Goal: Task Accomplishment & Management: Use online tool/utility

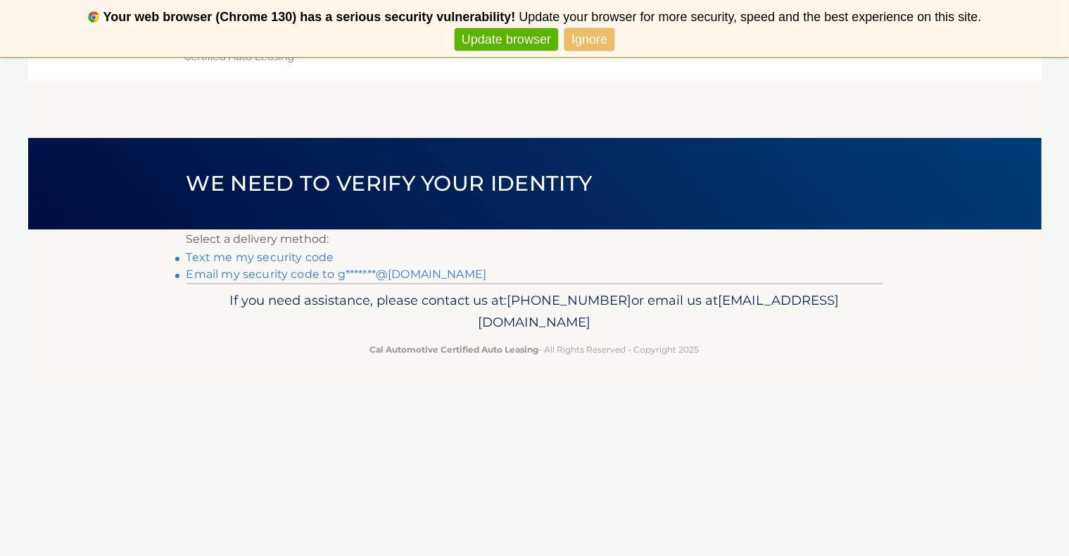
click at [713, 254] on li "Text me my security code" at bounding box center [534, 257] width 696 height 17
click at [306, 272] on link "Email my security code to g*******@[DOMAIN_NAME]" at bounding box center [336, 273] width 300 height 13
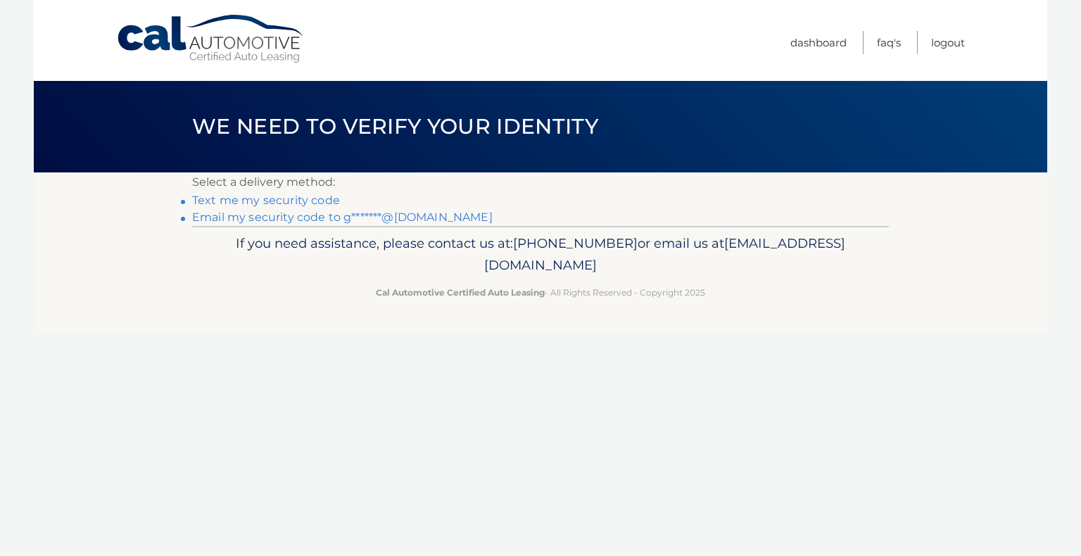
click at [281, 218] on link "Email my security code to g*******@[DOMAIN_NAME]" at bounding box center [342, 216] width 300 height 13
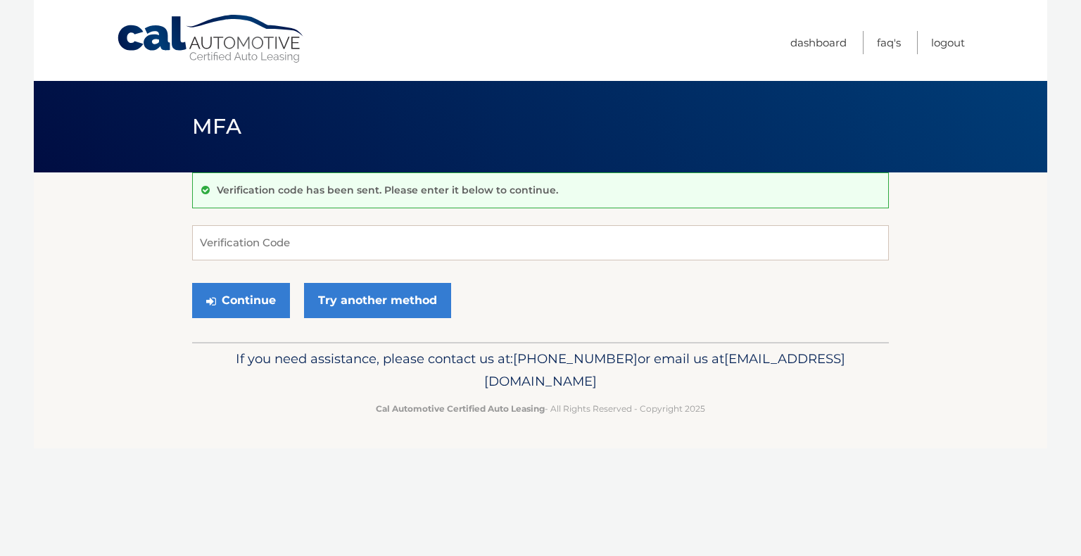
click at [284, 224] on div "Verification code has been sent. Please enter it below to continue. Verificatio…" at bounding box center [540, 257] width 696 height 170
click at [279, 248] on input "Verification Code" at bounding box center [540, 242] width 696 height 35
paste input "176710"
type input "176710"
click at [240, 305] on button "Continue" at bounding box center [241, 300] width 98 height 35
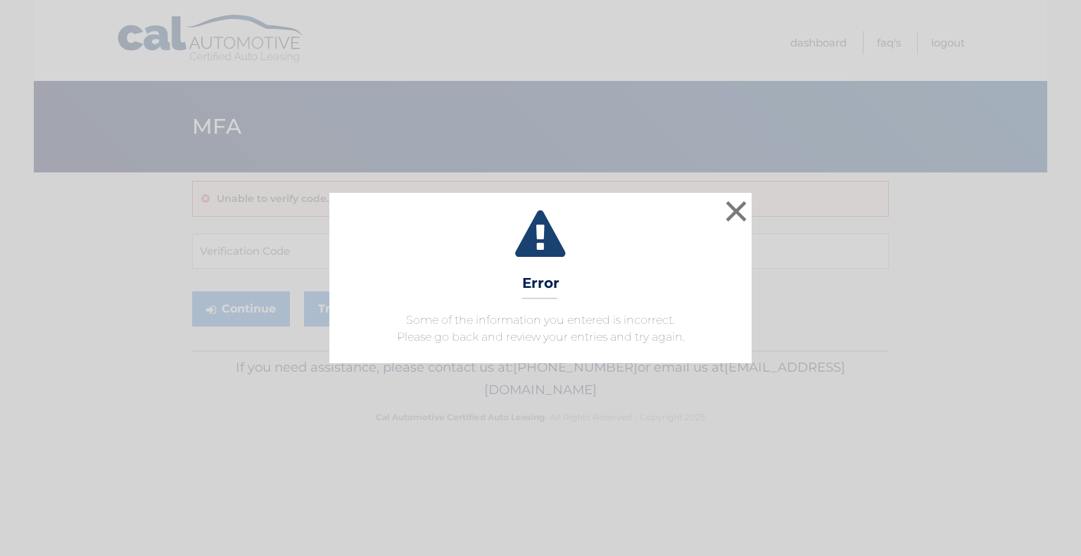
click at [540, 239] on icon at bounding box center [540, 235] width 387 height 51
click at [737, 217] on button "×" at bounding box center [736, 211] width 28 height 28
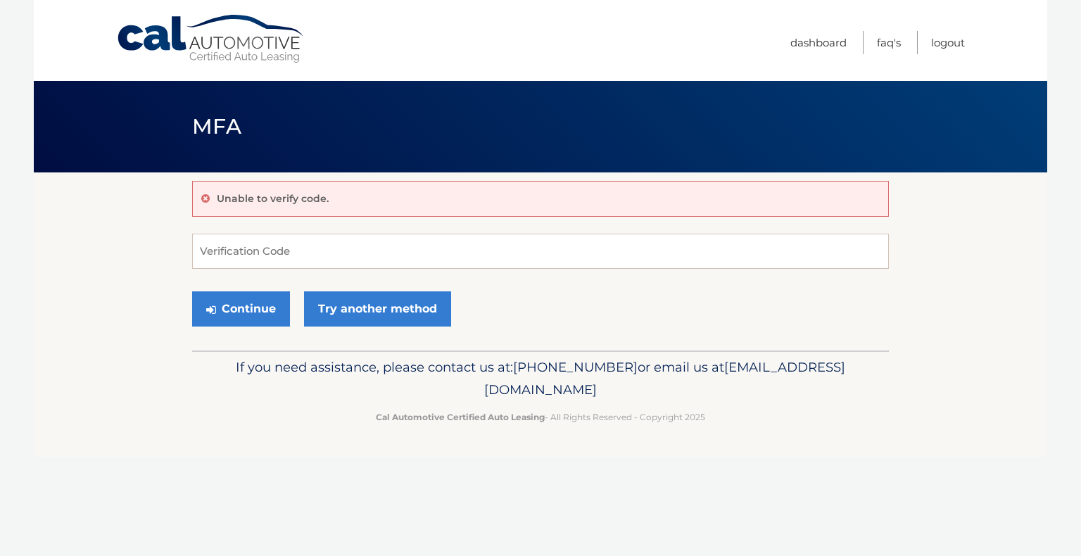
click at [1049, 30] on body "Cal Automotive Menu Dashboard FAQ's Logout MFA" at bounding box center [540, 278] width 1081 height 556
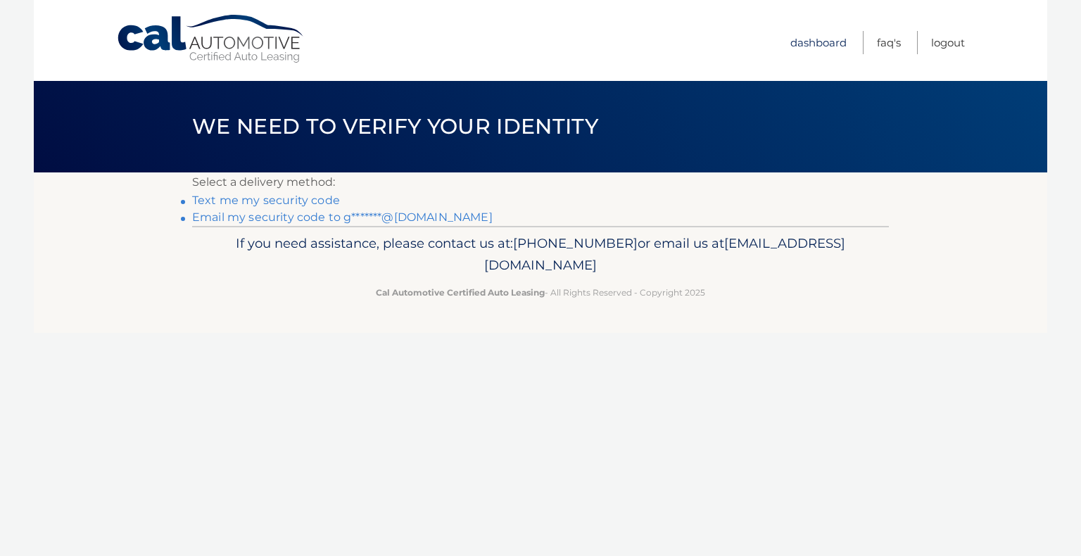
click at [827, 44] on link "Dashboard" at bounding box center [818, 42] width 56 height 23
